Goal: Share content

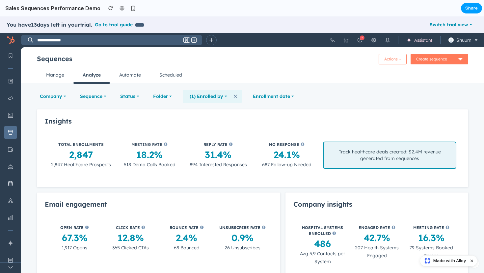
click at [469, 11] on span "Share" at bounding box center [471, 8] width 13 height 7
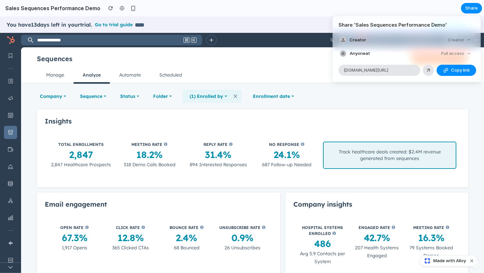
click at [293, 16] on div "Share ' Sales Sequences Performance Demo ' Creator Creator Anyone at Full acces…" at bounding box center [242, 136] width 484 height 273
